Goal: Navigation & Orientation: Find specific page/section

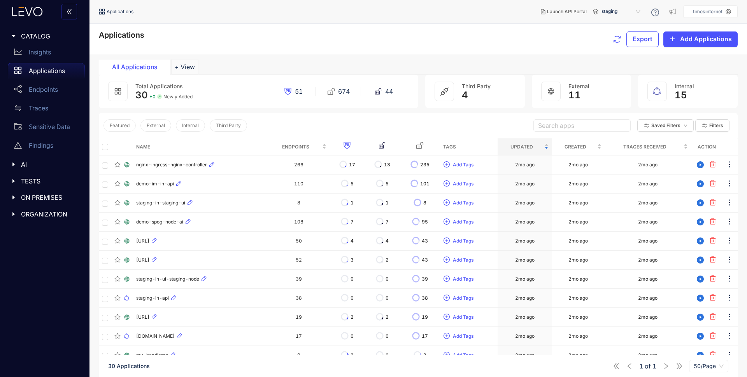
click at [15, 163] on icon "caret-right" at bounding box center [13, 164] width 5 height 5
click at [15, 163] on icon "caret-right" at bounding box center [14, 164] width 4 height 2
click at [13, 178] on div at bounding box center [16, 181] width 10 height 7
click at [13, 179] on icon "caret-right" at bounding box center [13, 181] width 5 height 5
click at [13, 194] on div at bounding box center [16, 197] width 10 height 7
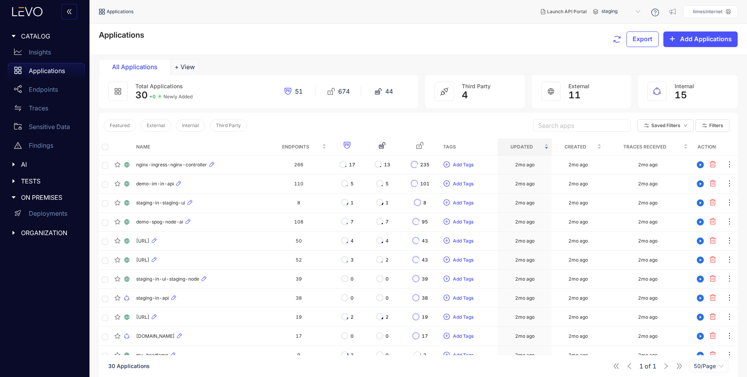
click at [13, 196] on icon "caret-right" at bounding box center [13, 197] width 5 height 5
click at [13, 216] on icon "caret-right" at bounding box center [13, 214] width 5 height 5
click at [13, 215] on icon "caret-right" at bounding box center [13, 214] width 5 height 5
click at [13, 30] on div "CATALOG" at bounding box center [45, 36] width 80 height 16
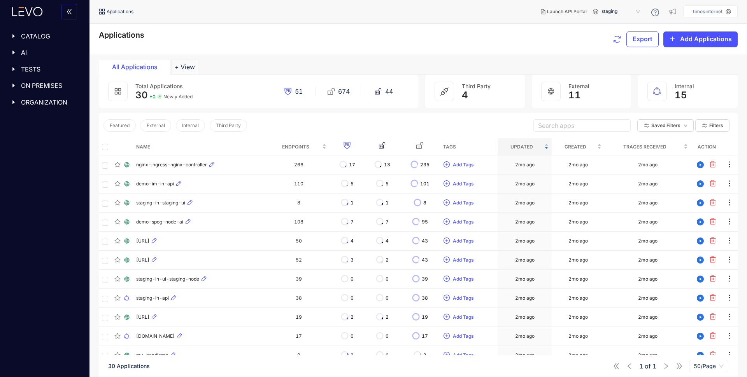
click at [13, 37] on icon "caret-right" at bounding box center [13, 36] width 2 height 4
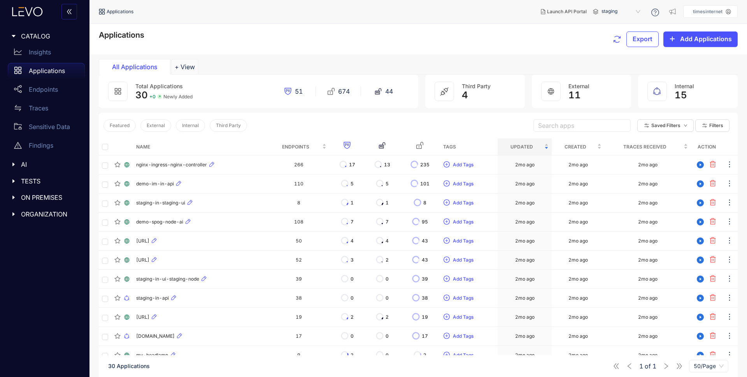
click at [68, 9] on icon "double-left" at bounding box center [69, 12] width 6 height 6
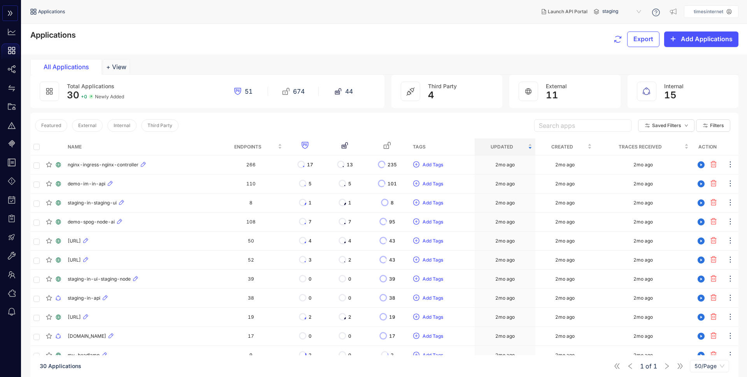
click at [12, 12] on icon "double-right" at bounding box center [10, 13] width 5 height 5
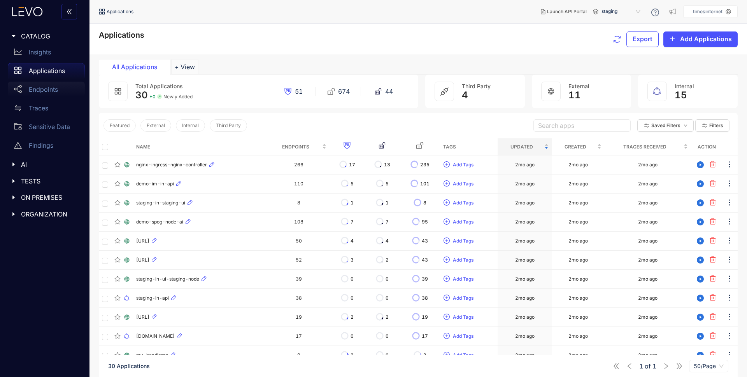
click at [45, 91] on p "Endpoints" at bounding box center [43, 89] width 29 height 7
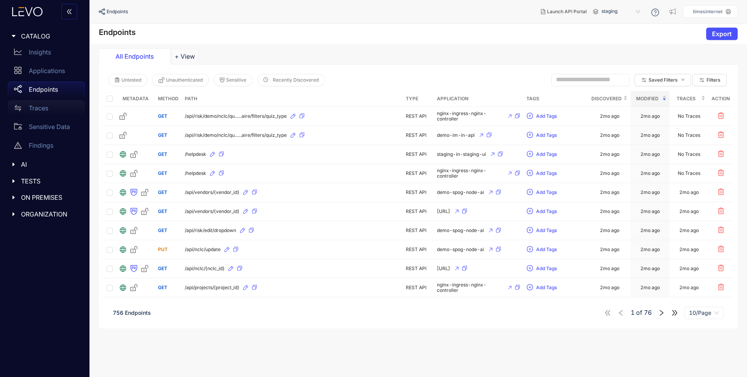
click at [39, 109] on p "Traces" at bounding box center [38, 108] width 19 height 7
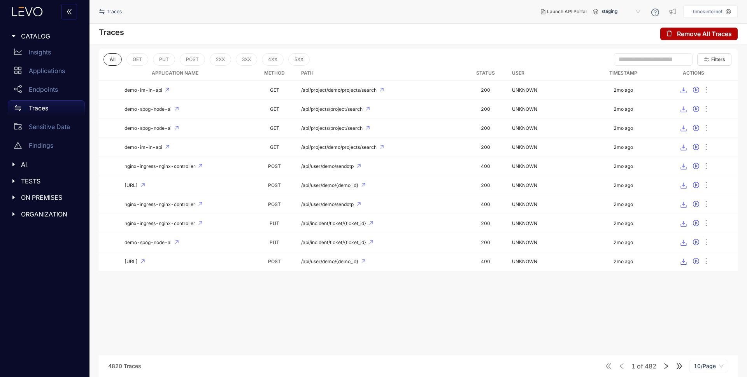
click at [11, 166] on icon "caret-right" at bounding box center [13, 164] width 5 height 5
click at [16, 198] on icon "caret-right" at bounding box center [13, 199] width 5 height 5
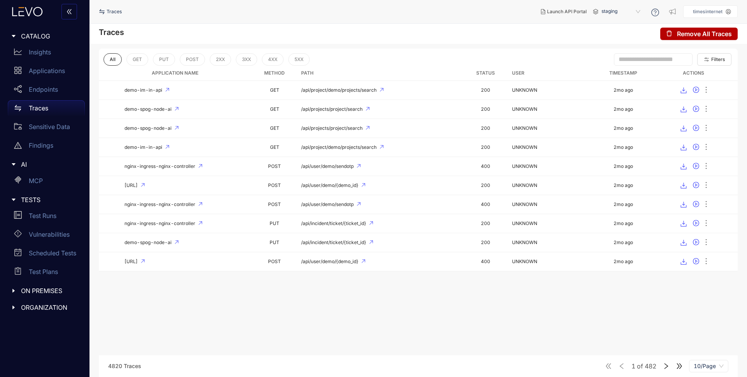
click at [14, 294] on div at bounding box center [16, 290] width 10 height 7
click at [18, 320] on div "ORGANIZATION" at bounding box center [45, 326] width 80 height 16
